Goal: Task Accomplishment & Management: Use online tool/utility

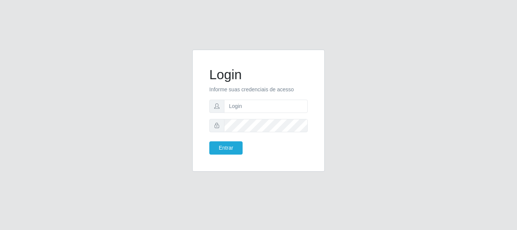
click at [241, 114] on form "Login Informe suas credenciais de acesso Entrar" at bounding box center [258, 111] width 98 height 88
click at [243, 111] on input "text" at bounding box center [266, 106] width 84 height 13
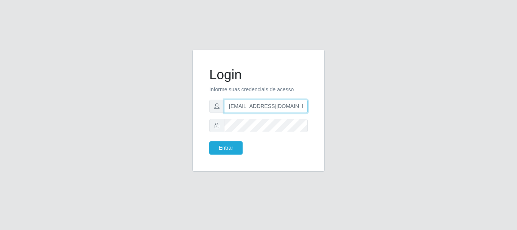
type input "[EMAIL_ADDRESS][DOMAIN_NAME]"
click at [226, 139] on form "Login Informe suas credenciais de acesso [EMAIL_ADDRESS][DOMAIN_NAME] Entrar" at bounding box center [258, 111] width 98 height 88
click at [226, 140] on form "Login Informe suas credenciais de acesso [EMAIL_ADDRESS][DOMAIN_NAME] Entrar" at bounding box center [258, 111] width 98 height 88
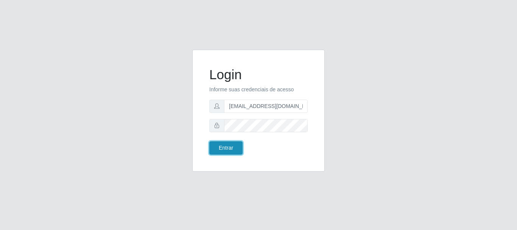
click at [229, 142] on button "Entrar" at bounding box center [225, 147] width 33 height 13
click at [237, 151] on button "Entrar" at bounding box center [225, 147] width 33 height 13
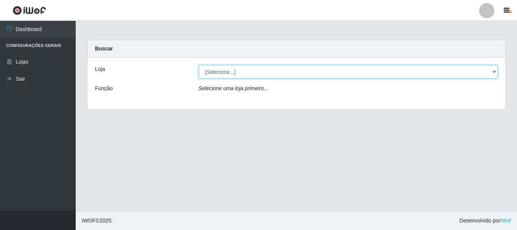
click at [199, 65] on select "[Selecione...] Super Show - [PERSON_NAME]" at bounding box center [348, 71] width 299 height 13
select select "120"
click option "Super Show - [PERSON_NAME]" at bounding box center [0, 0] width 0 height 0
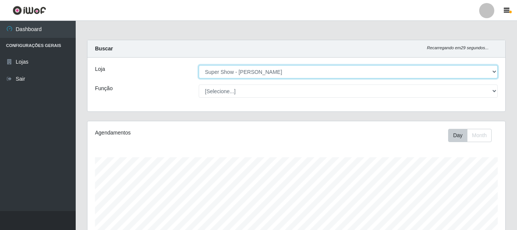
scroll to position [157, 418]
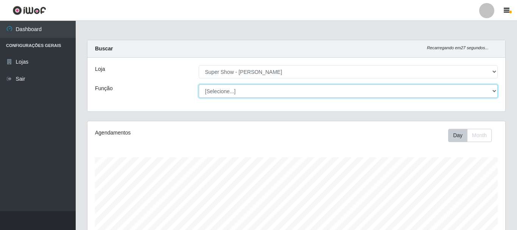
click at [199, 84] on select "[Selecione...] ASG Auxiliar de Estacionamento Balconista Embalador Embalador + …" at bounding box center [348, 90] width 299 height 13
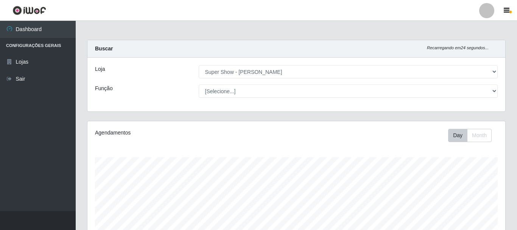
drag, startPoint x: 225, startPoint y: 93, endPoint x: 178, endPoint y: 87, distance: 47.3
click at [178, 87] on div "Função" at bounding box center [141, 90] width 104 height 13
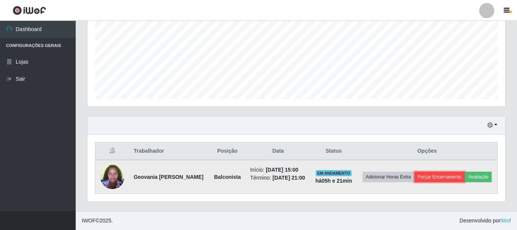
click at [464, 172] on button "Forçar Encerramento" at bounding box center [440, 177] width 51 height 11
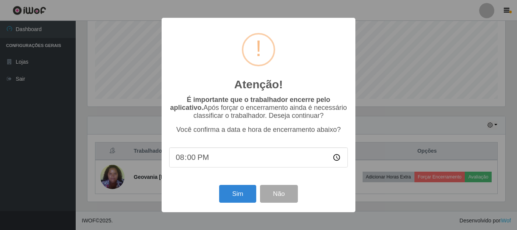
type input "20:22"
click at [246, 194] on button "Sim" at bounding box center [237, 194] width 37 height 18
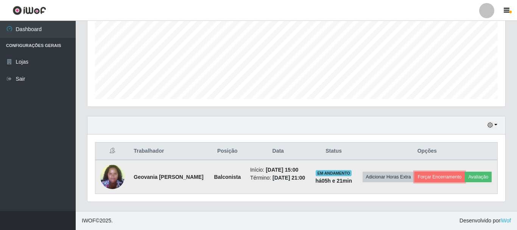
scroll to position [138, 0]
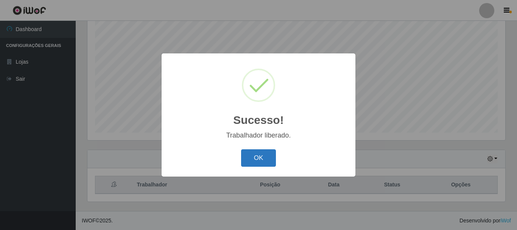
drag, startPoint x: 253, startPoint y: 159, endPoint x: 248, endPoint y: 160, distance: 4.2
click at [253, 159] on button "OK" at bounding box center [258, 158] width 35 height 18
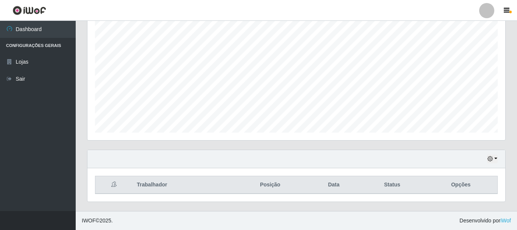
scroll to position [0, 0]
